Goal: Information Seeking & Learning: Learn about a topic

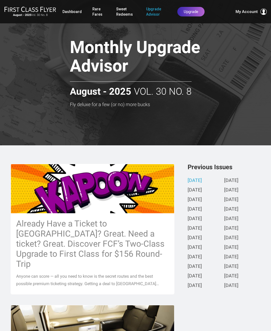
click at [124, 248] on h3 "Already Have a Ticket to Asia? Great. Need a ticket? Great. Discover FCF’s Two-…" at bounding box center [92, 243] width 153 height 50
click at [114, 195] on img at bounding box center [92, 188] width 163 height 87
click at [126, 256] on h3 "Already Have a Ticket to Asia? Great. Need a ticket? Great. Discover FCF’s Two-…" at bounding box center [92, 243] width 153 height 50
click at [135, 229] on h3 "Already Have a Ticket to Asia? Great. Need a ticket? Great. Discover FCF’s Two-…" at bounding box center [92, 243] width 153 height 50
click at [254, 11] on span "My Account" at bounding box center [247, 11] width 22 height 6
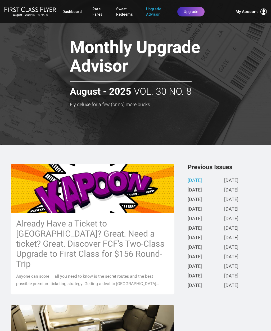
click at [263, 15] on span at bounding box center [264, 11] width 6 height 6
click at [144, 218] on h3 "Already Have a Ticket to Asia? Great. Need a ticket? Great. Discover FCF’s Two-…" at bounding box center [92, 243] width 153 height 50
click at [241, 14] on span "My Account" at bounding box center [247, 11] width 22 height 6
click at [202, 187] on link "July 2025" at bounding box center [195, 190] width 14 height 6
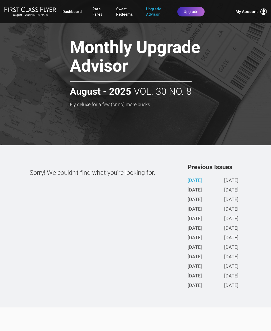
click at [202, 193] on link "July 2025" at bounding box center [195, 190] width 14 height 6
click at [255, 11] on span "My Account" at bounding box center [247, 11] width 22 height 6
click at [266, 12] on span at bounding box center [264, 11] width 6 height 6
click at [255, 13] on span "My Account" at bounding box center [247, 11] width 22 height 6
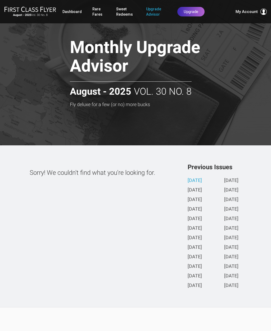
click at [266, 14] on span at bounding box center [264, 11] width 6 height 6
click at [168, 9] on div "August - 2025 Vol. 30 No. 8 Dashboard Rare Fares Sweet Redeems Upgrade Advisor …" at bounding box center [135, 11] width 271 height 15
click at [236, 12] on span "My Account" at bounding box center [247, 11] width 22 height 6
click at [261, 13] on span at bounding box center [264, 11] width 6 height 6
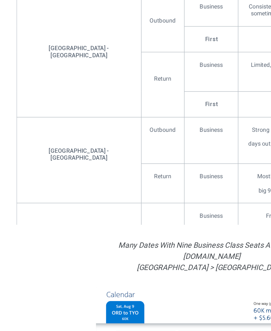
scroll to position [1760, 0]
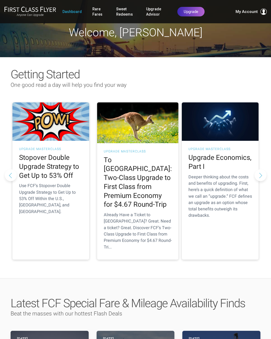
click at [98, 14] on link "Rare Fares" at bounding box center [98, 11] width 13 height 15
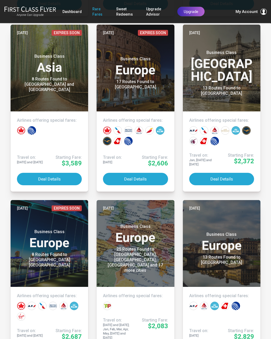
scroll to position [789, 0]
click at [61, 85] on div "8 Routes Found to Osaka and Tokyo" at bounding box center [49, 85] width 59 height 16
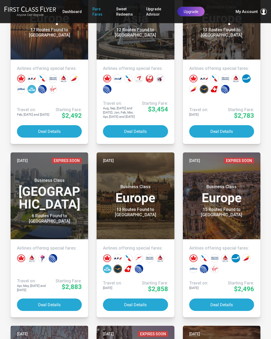
scroll to position [1367, 0]
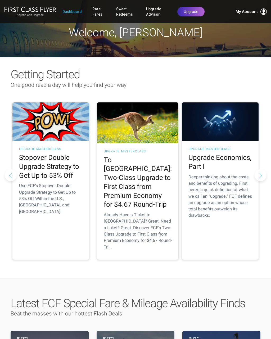
click at [263, 169] on button "Next slide" at bounding box center [261, 175] width 12 height 12
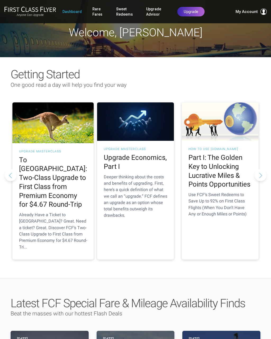
click at [262, 169] on button "Next slide" at bounding box center [261, 175] width 12 height 12
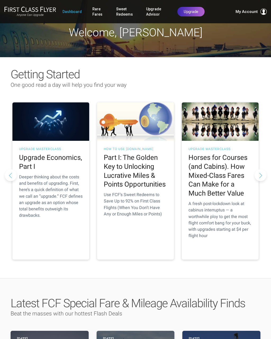
click at [263, 170] on button "Next slide" at bounding box center [261, 175] width 12 height 12
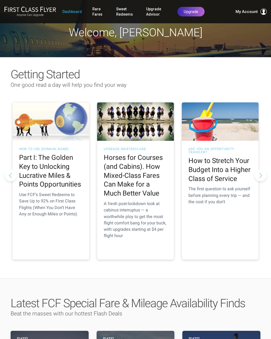
click at [263, 170] on button "Next slide" at bounding box center [261, 175] width 12 height 12
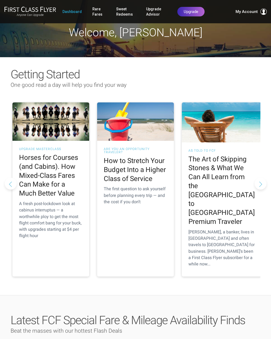
click at [263, 178] on button "Next slide" at bounding box center [261, 184] width 12 height 12
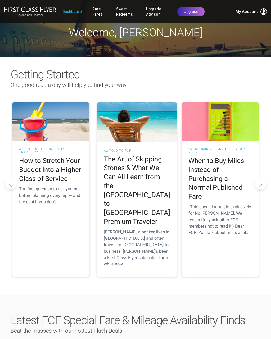
click at [234, 180] on h2 "When to Buy Miles Instead of Purchasing a Normal Published Fare" at bounding box center [221, 179] width 64 height 45
click at [231, 170] on h2 "When to Buy Miles Instead of Purchasing a Normal Published Fare" at bounding box center [221, 179] width 64 height 45
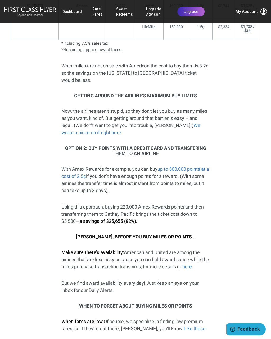
scroll to position [1002, 0]
